Goal: Task Accomplishment & Management: Complete application form

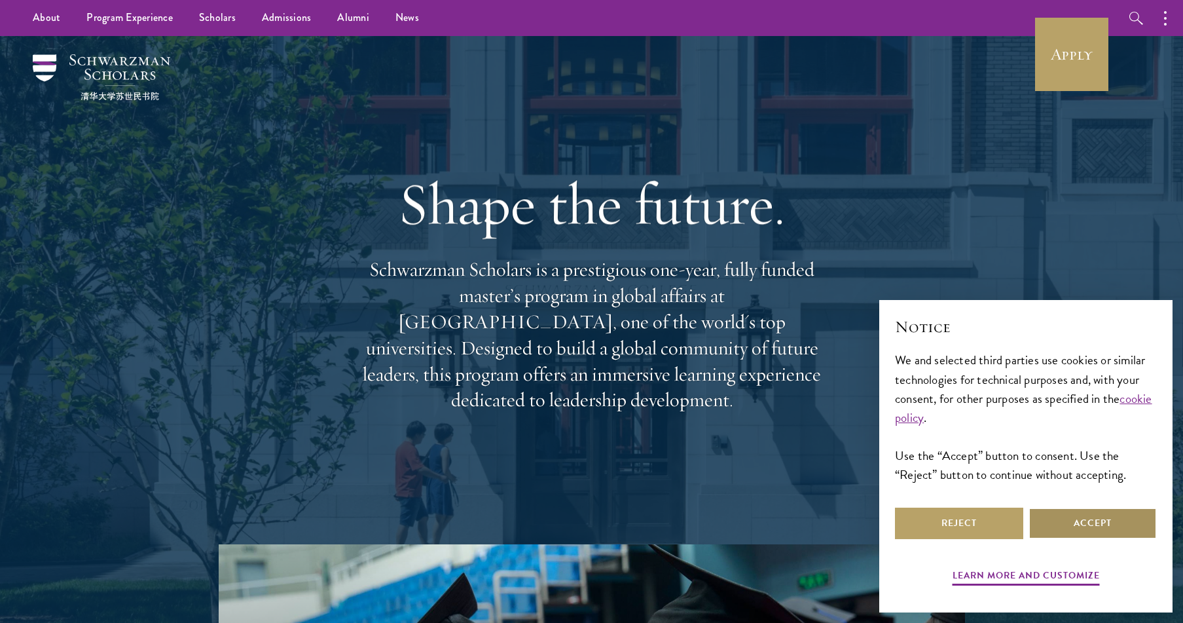
click at [1077, 522] on button "Accept" at bounding box center [1093, 523] width 128 height 31
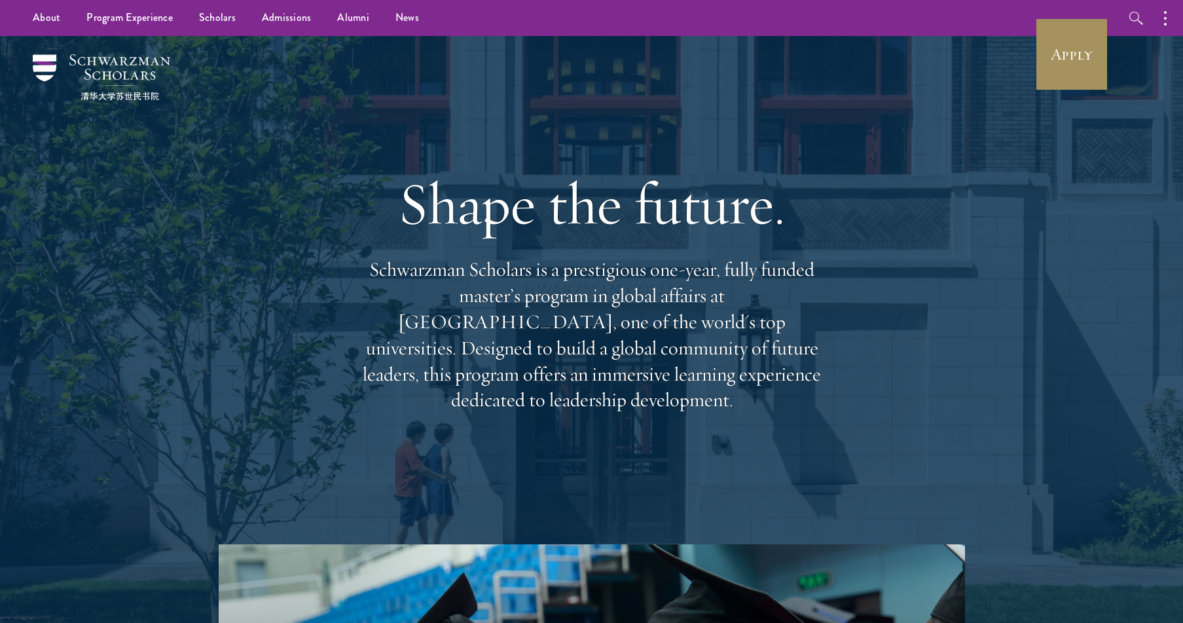
click at [1081, 45] on link "Apply" at bounding box center [1071, 54] width 73 height 73
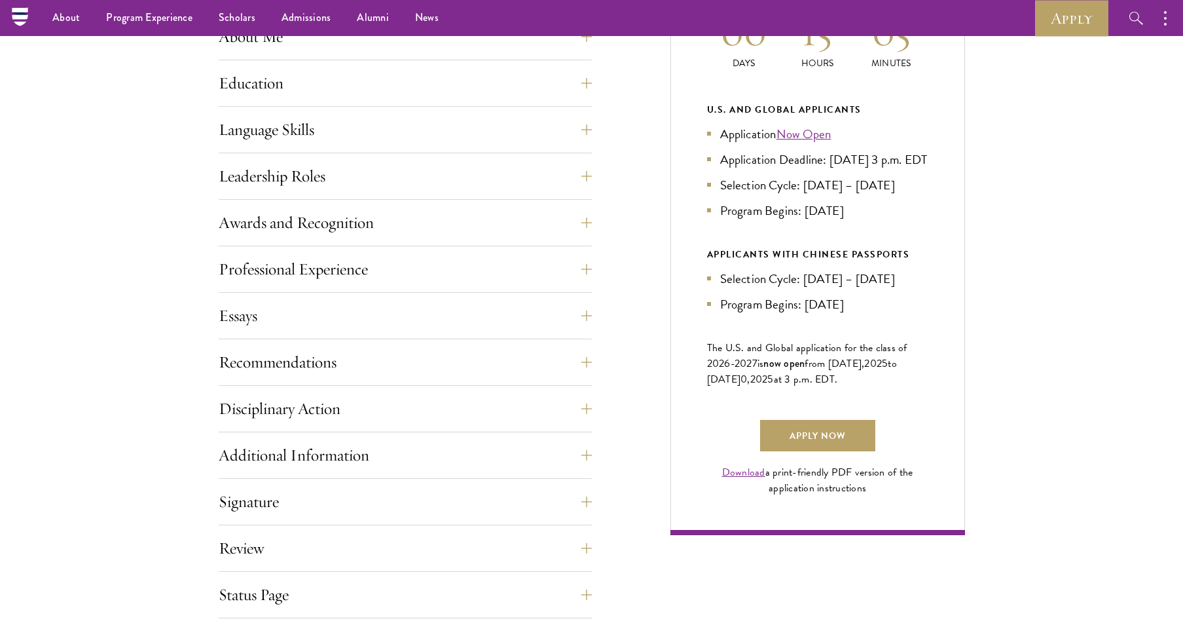
scroll to position [538, 0]
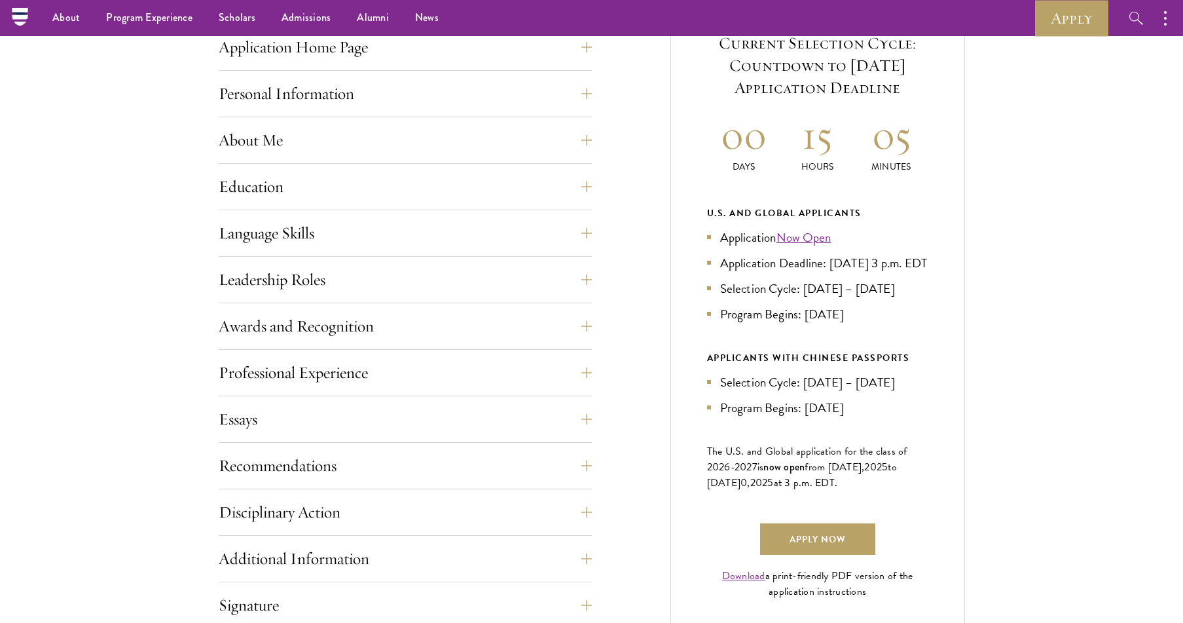
click at [805, 238] on link "Now Open" at bounding box center [804, 237] width 55 height 19
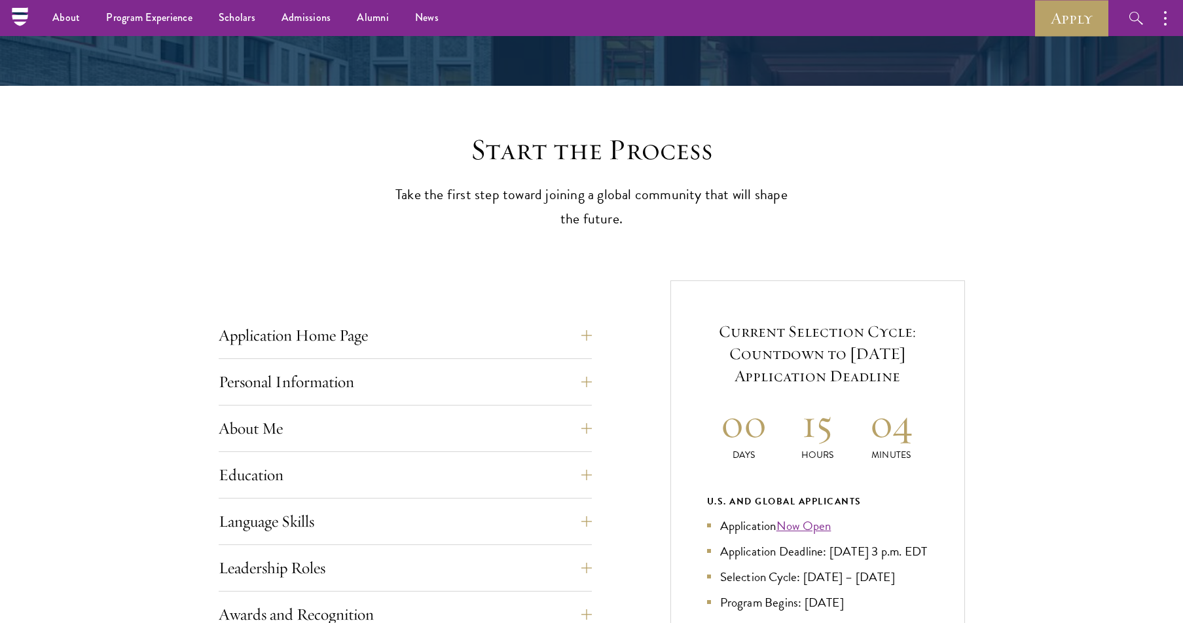
scroll to position [272, 0]
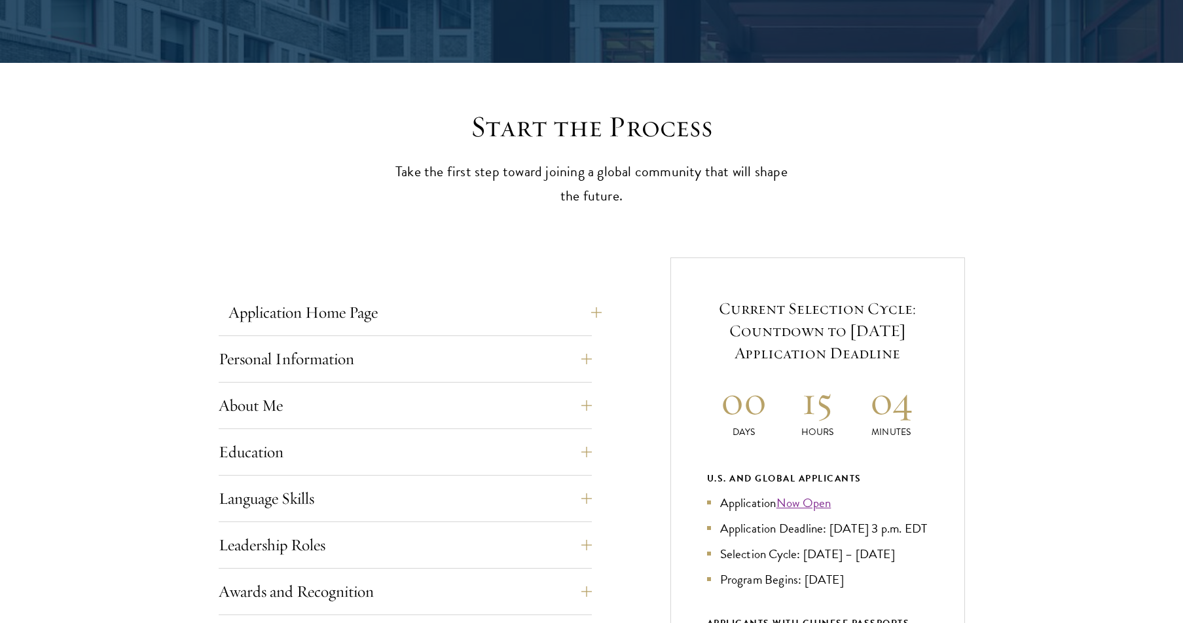
click at [345, 310] on button "Application Home Page" at bounding box center [415, 312] width 373 height 31
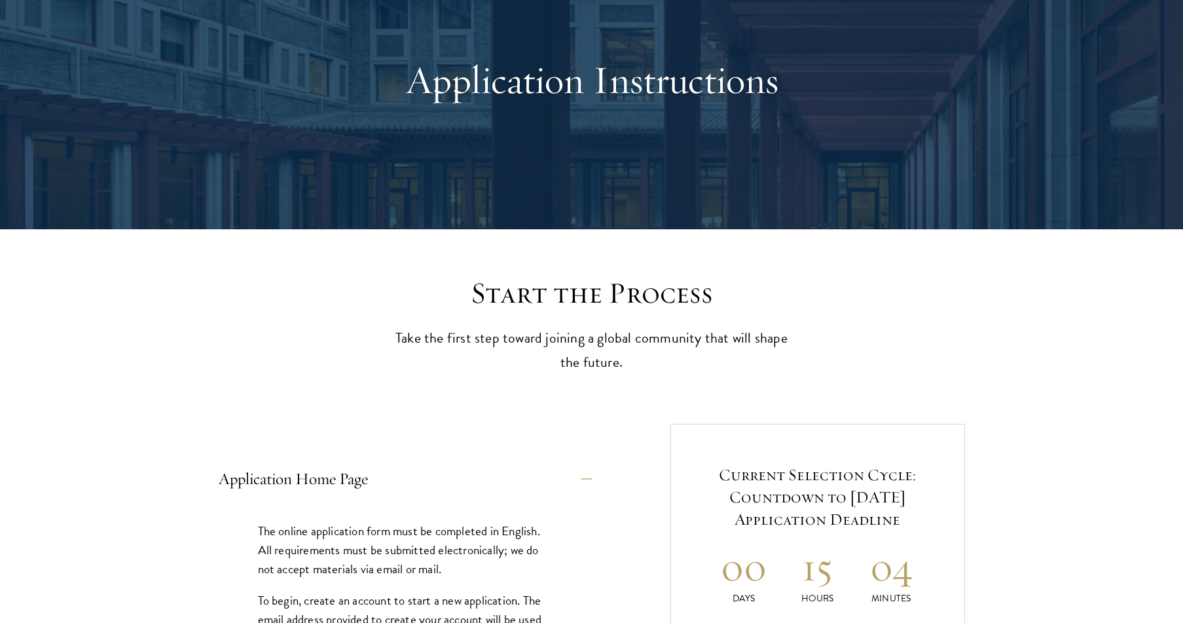
scroll to position [0, 0]
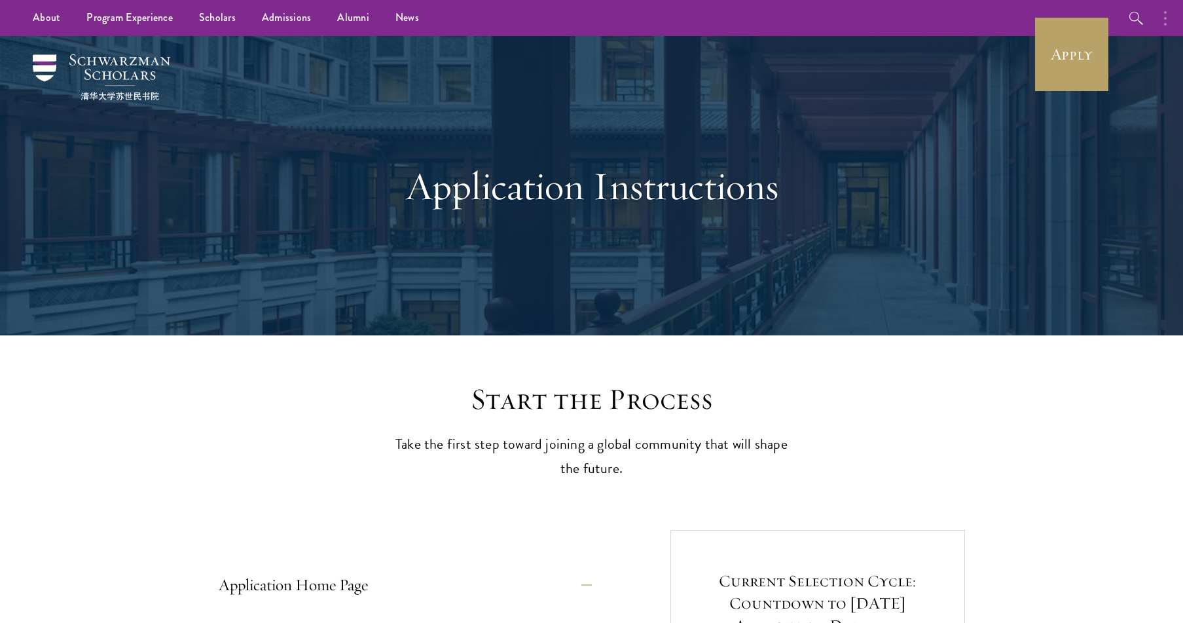
click at [1173, 19] on button "button" at bounding box center [1169, 18] width 29 height 36
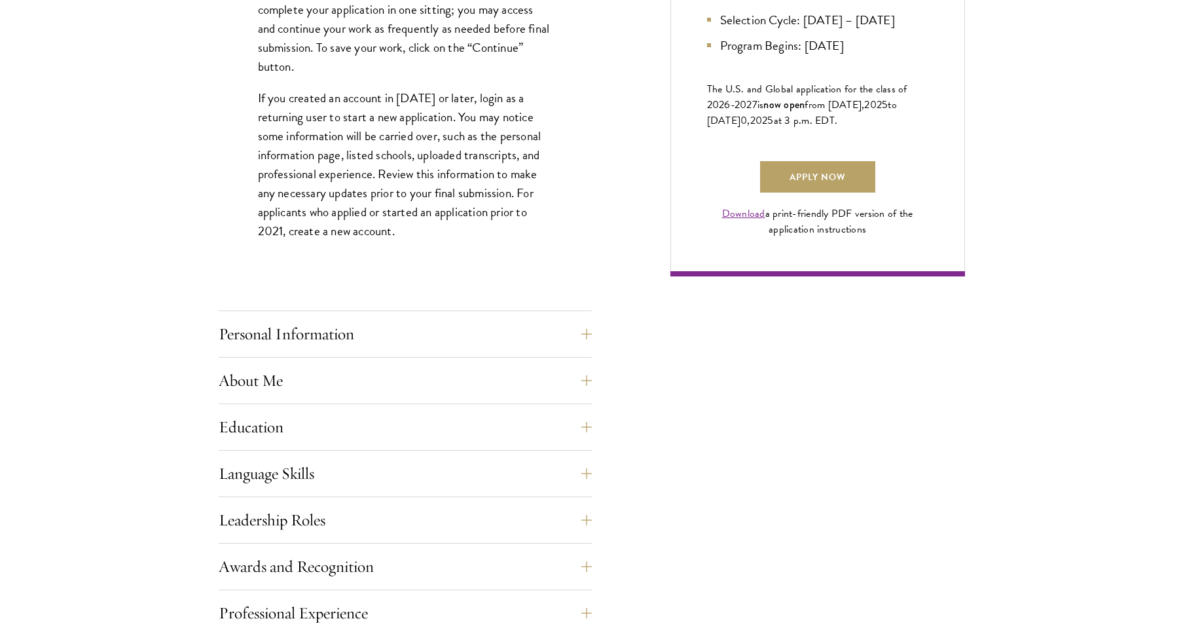
scroll to position [919, 0]
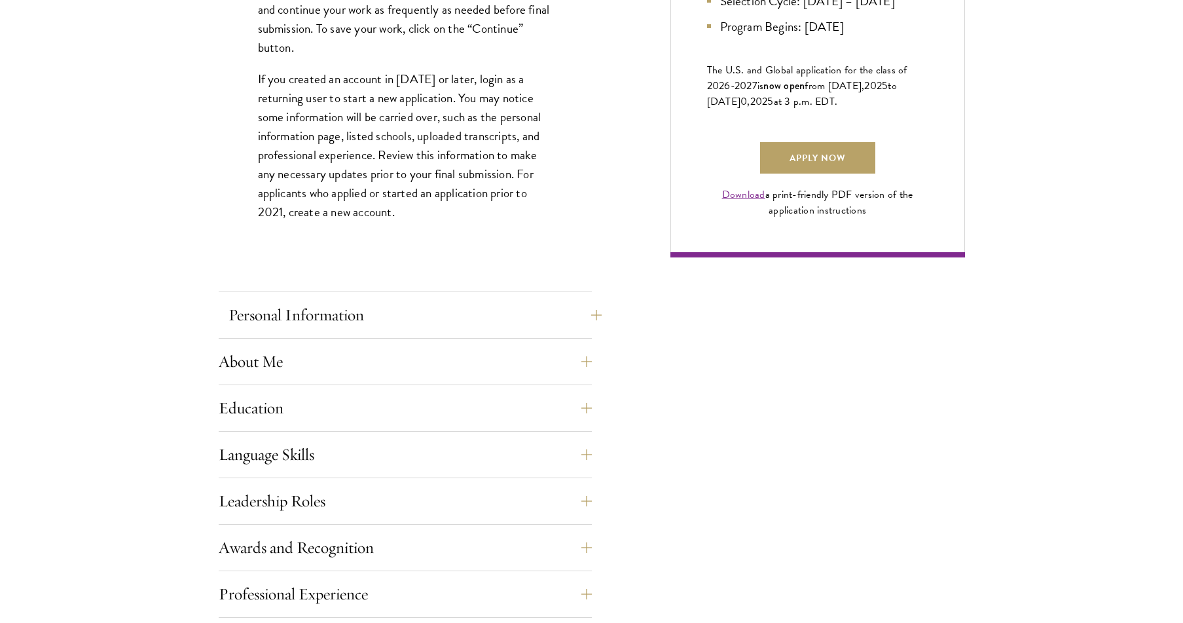
click at [341, 319] on button "Personal Information" at bounding box center [415, 314] width 373 height 31
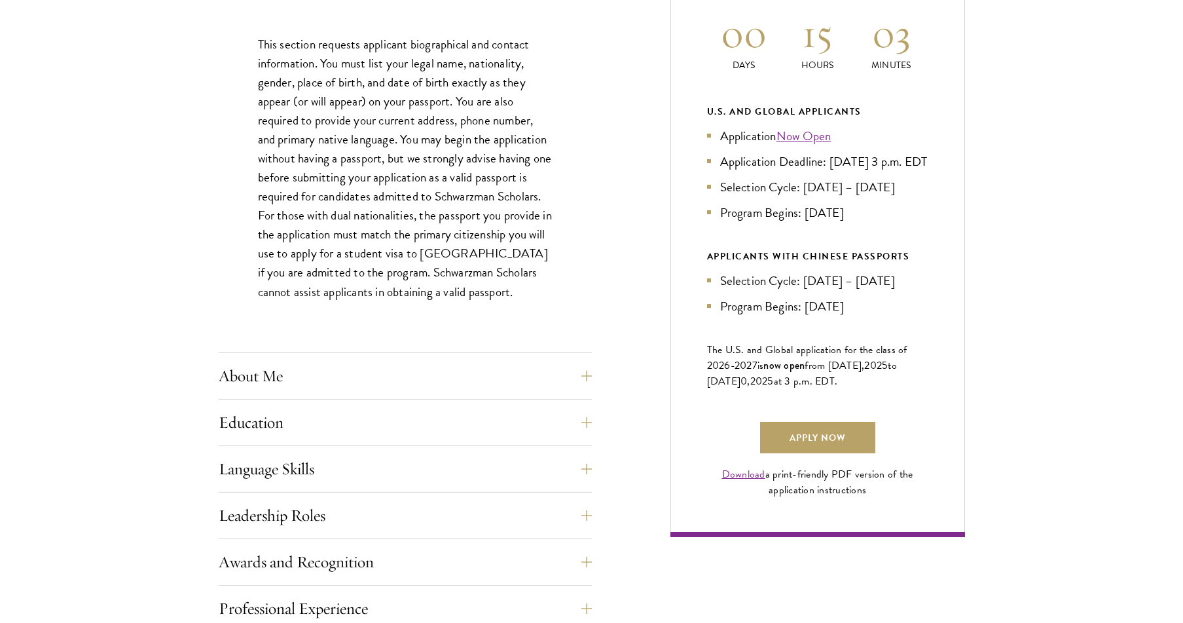
scroll to position [642, 0]
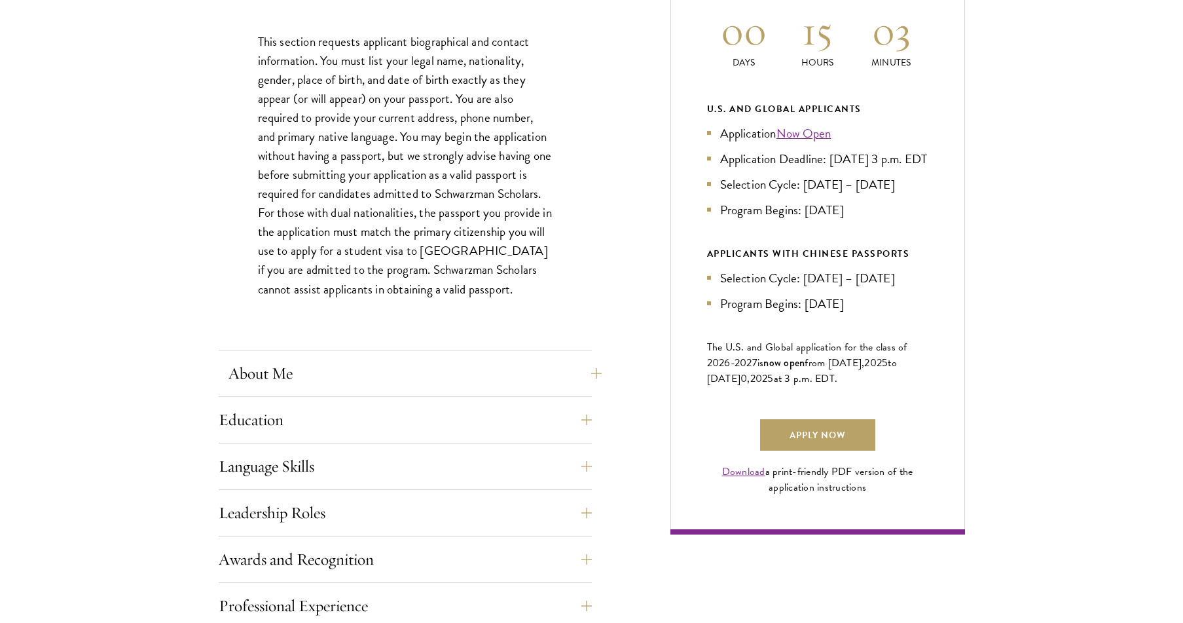
click at [263, 367] on button "About Me" at bounding box center [415, 373] width 373 height 31
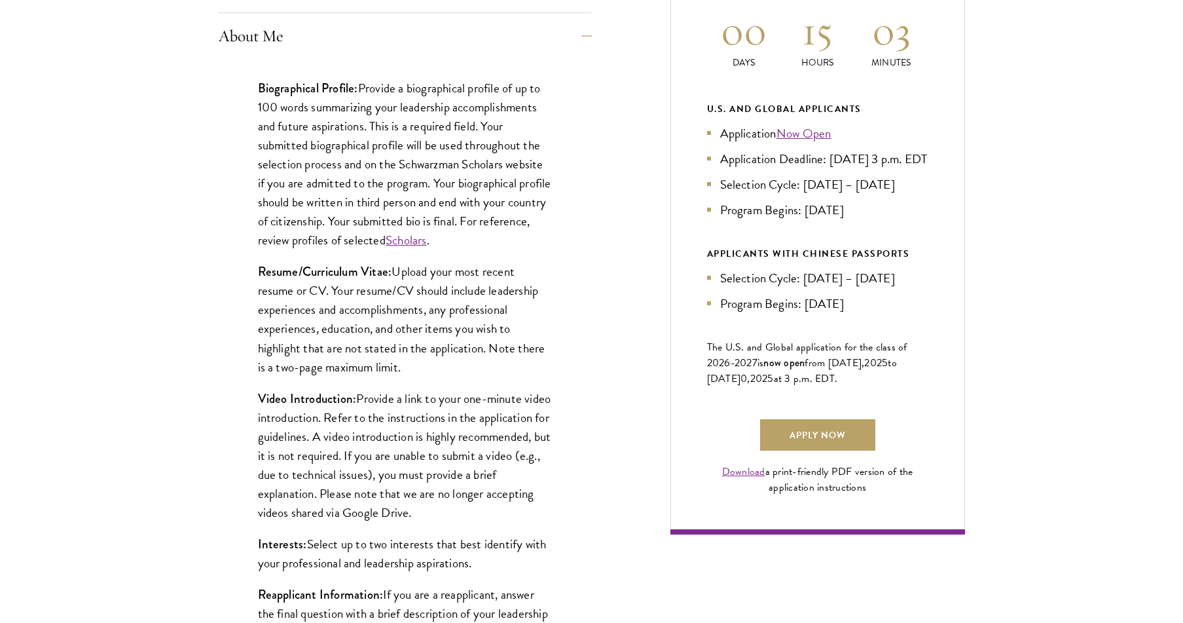
scroll to position [619, 0]
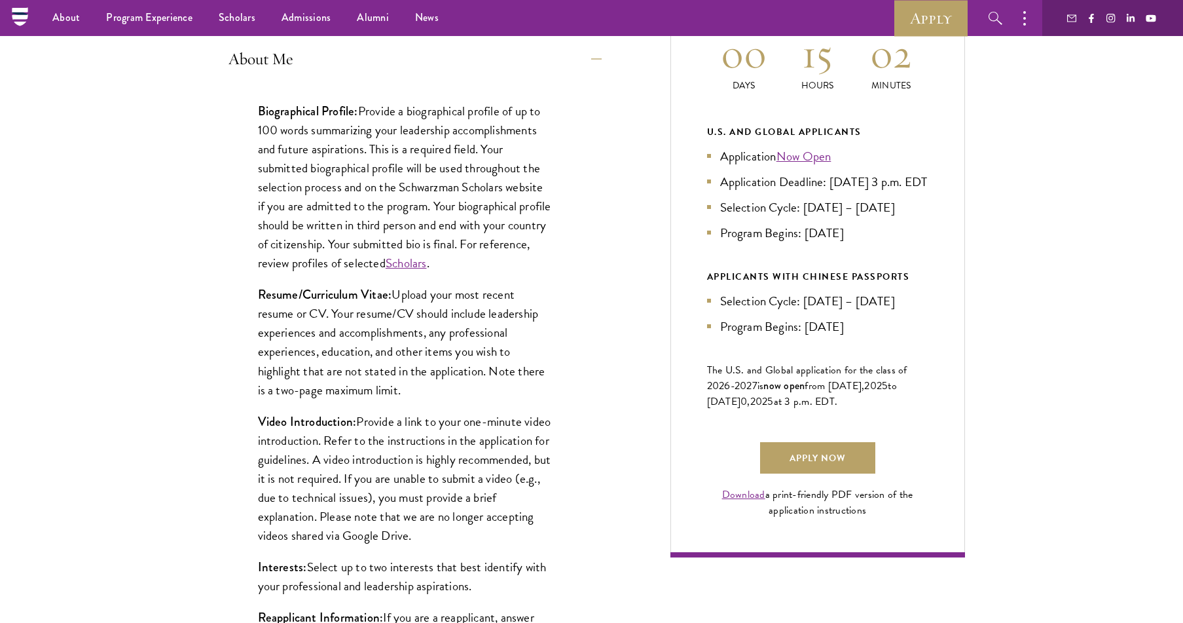
click at [259, 56] on button "About Me" at bounding box center [415, 58] width 373 height 31
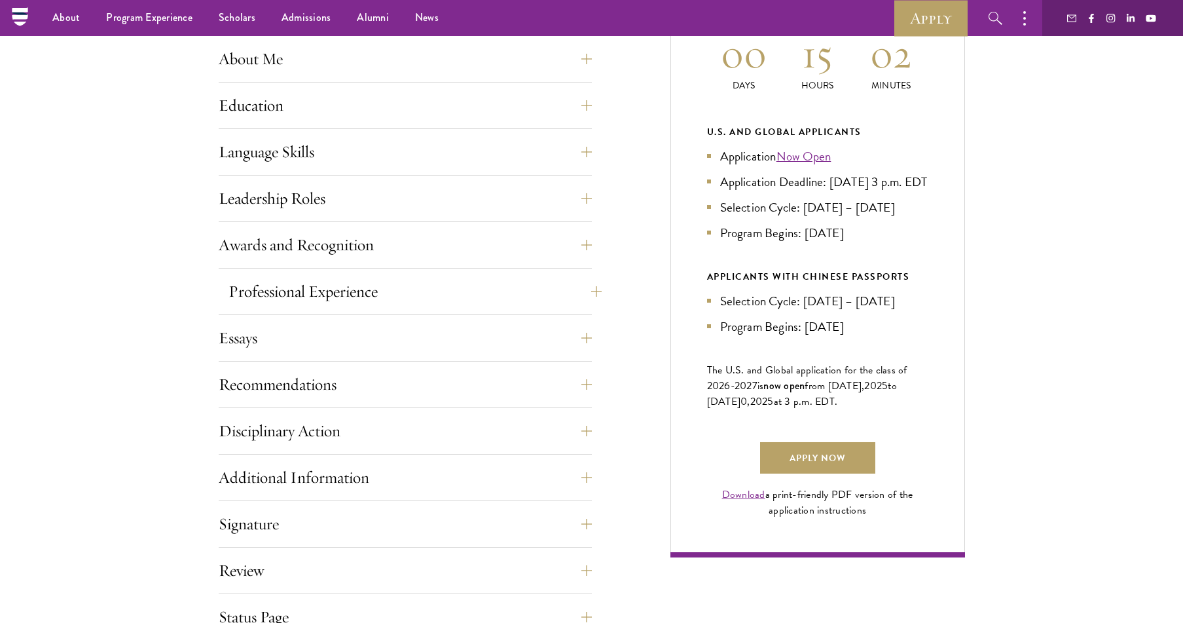
click at [328, 297] on button "Professional Experience" at bounding box center [415, 291] width 373 height 31
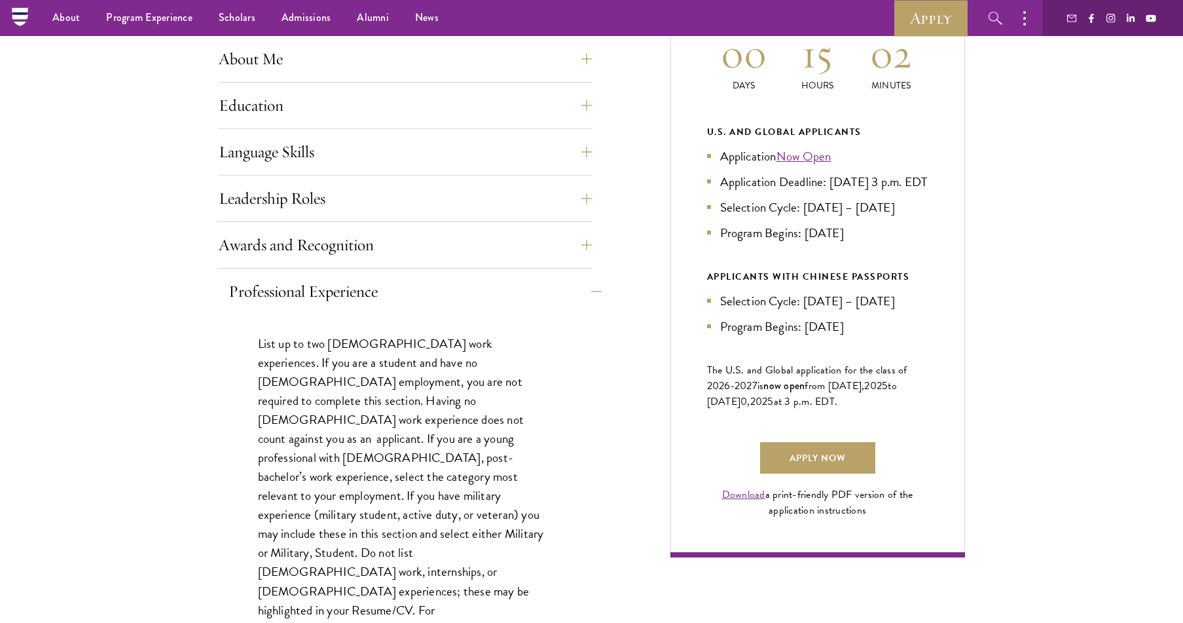
click at [327, 290] on button "Professional Experience" at bounding box center [415, 291] width 373 height 31
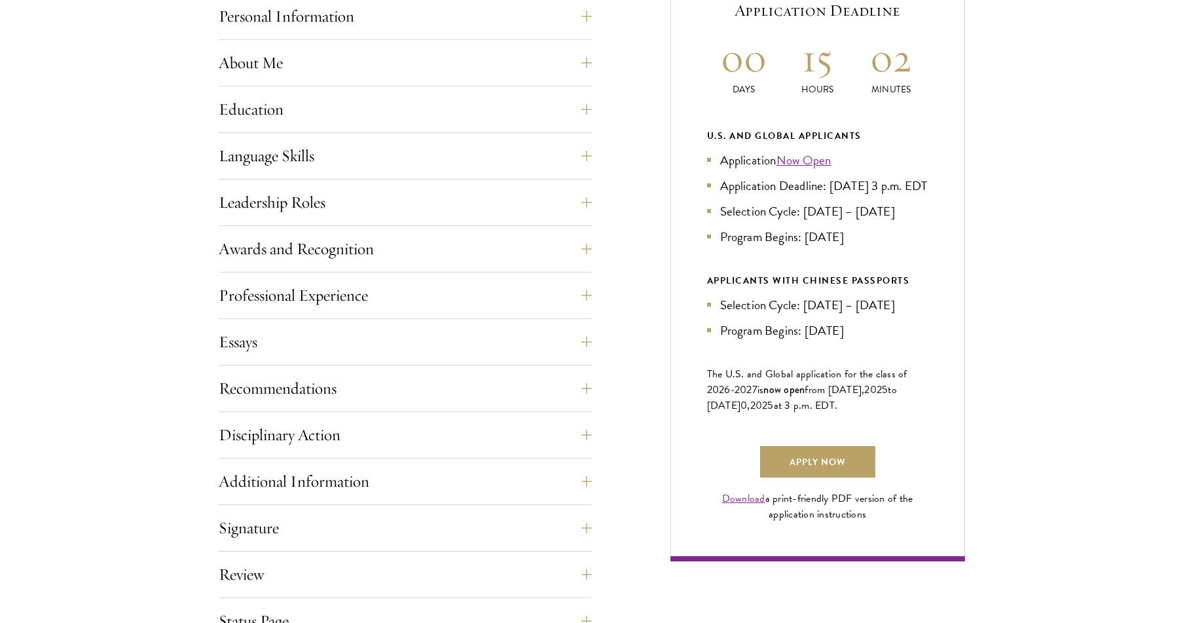
scroll to position [636, 0]
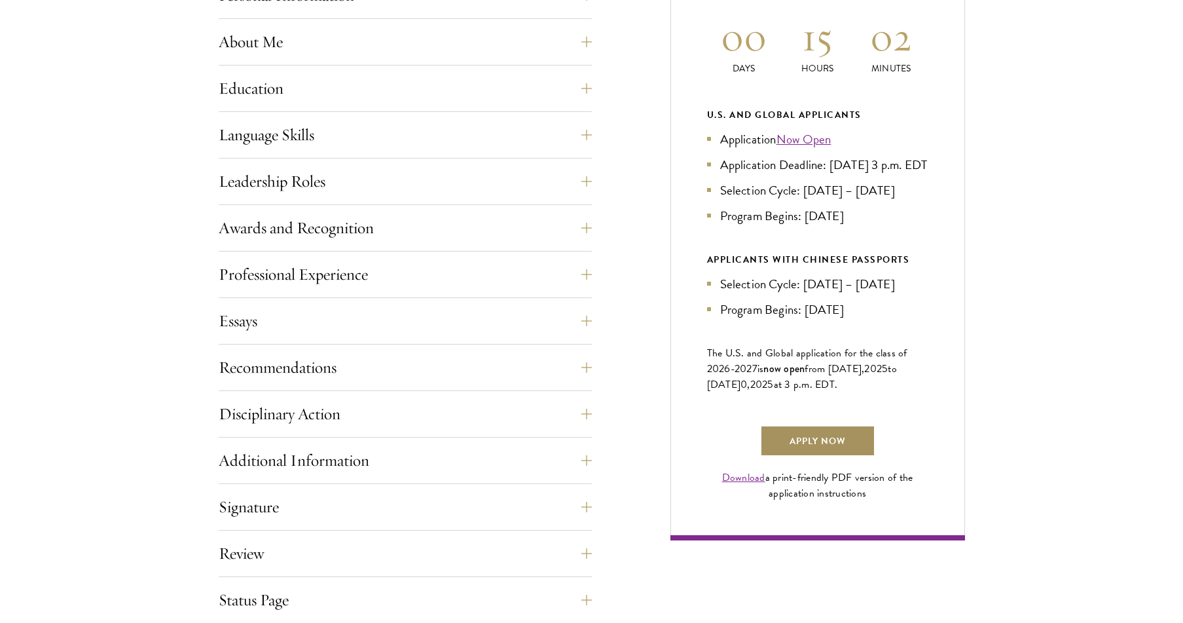
click at [804, 456] on link "Apply Now" at bounding box center [817, 440] width 115 height 31
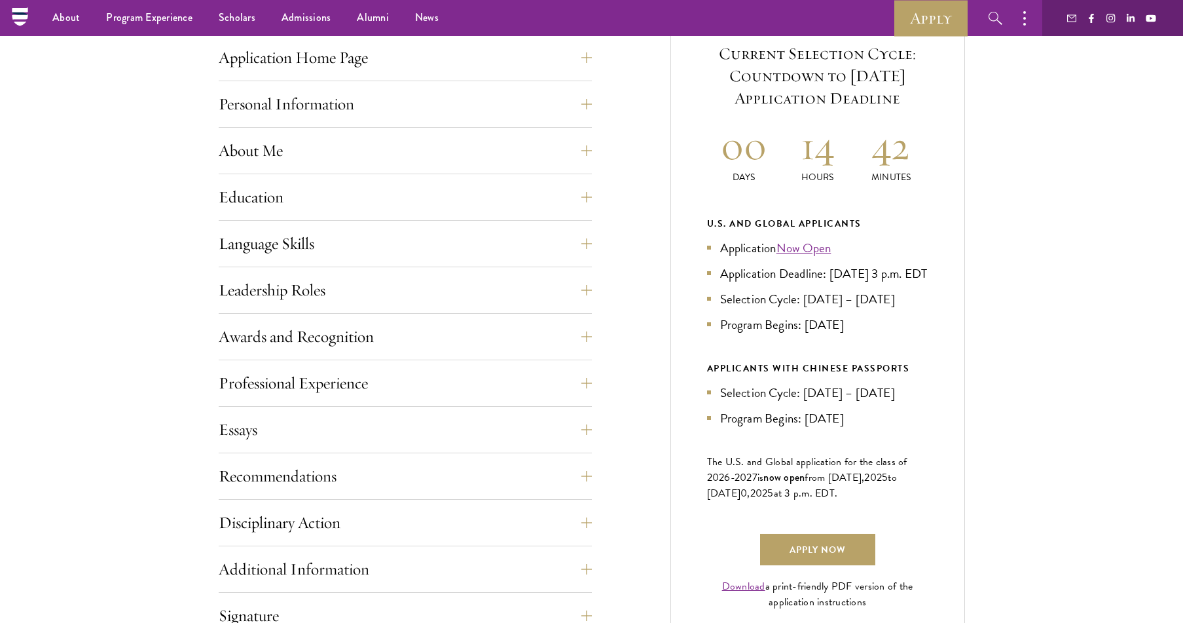
scroll to position [413, 0]
